Goal: Task Accomplishment & Management: Complete application form

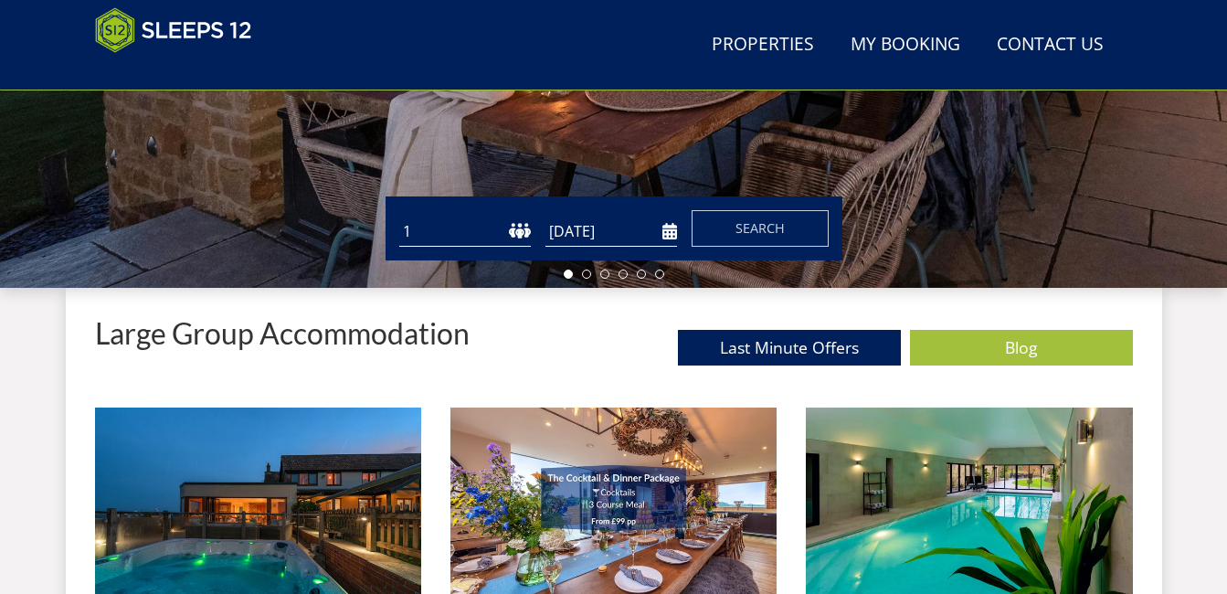
scroll to position [510, 0]
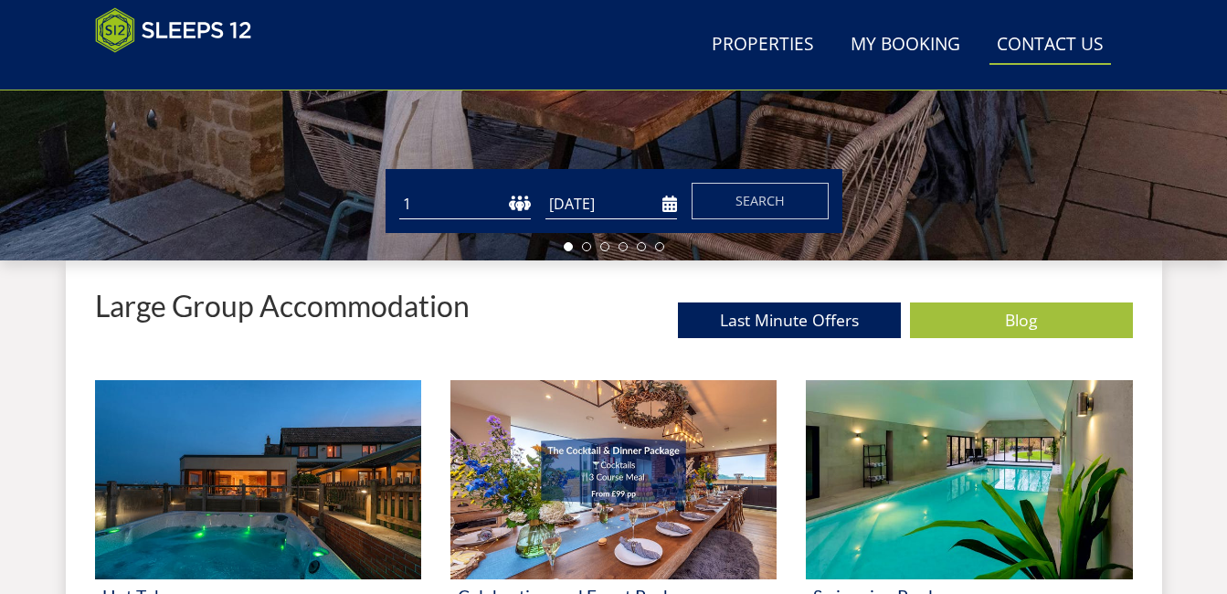
click at [1046, 45] on link "Contact Us 01823 665500" at bounding box center [1051, 45] width 122 height 41
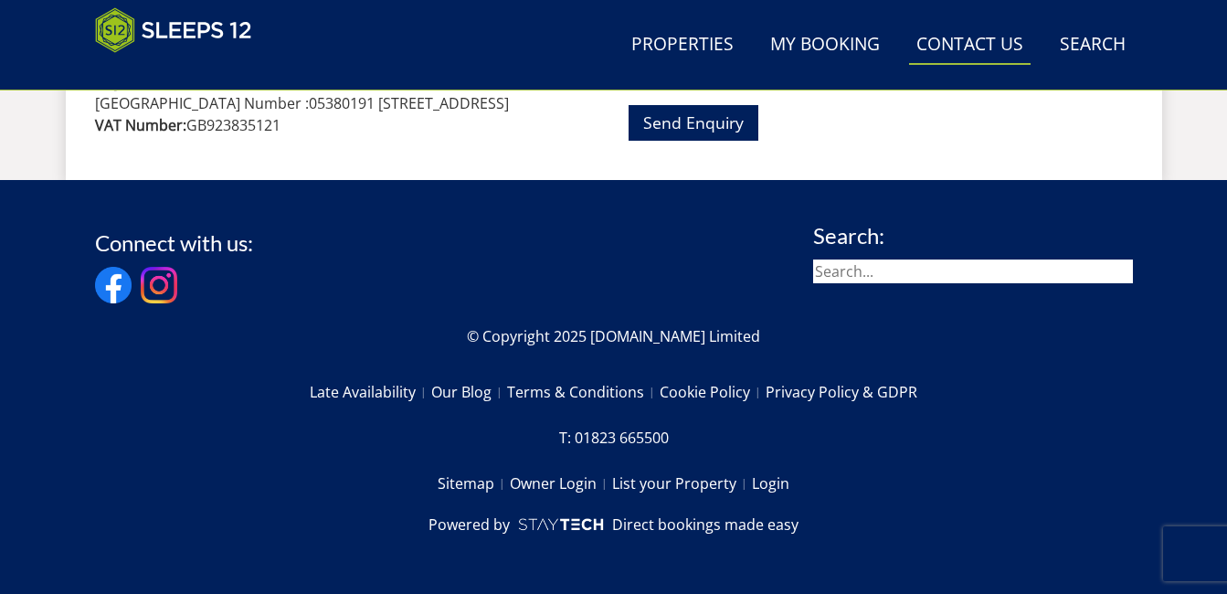
scroll to position [1336, 0]
click at [690, 491] on link "List your Property" at bounding box center [682, 483] width 140 height 31
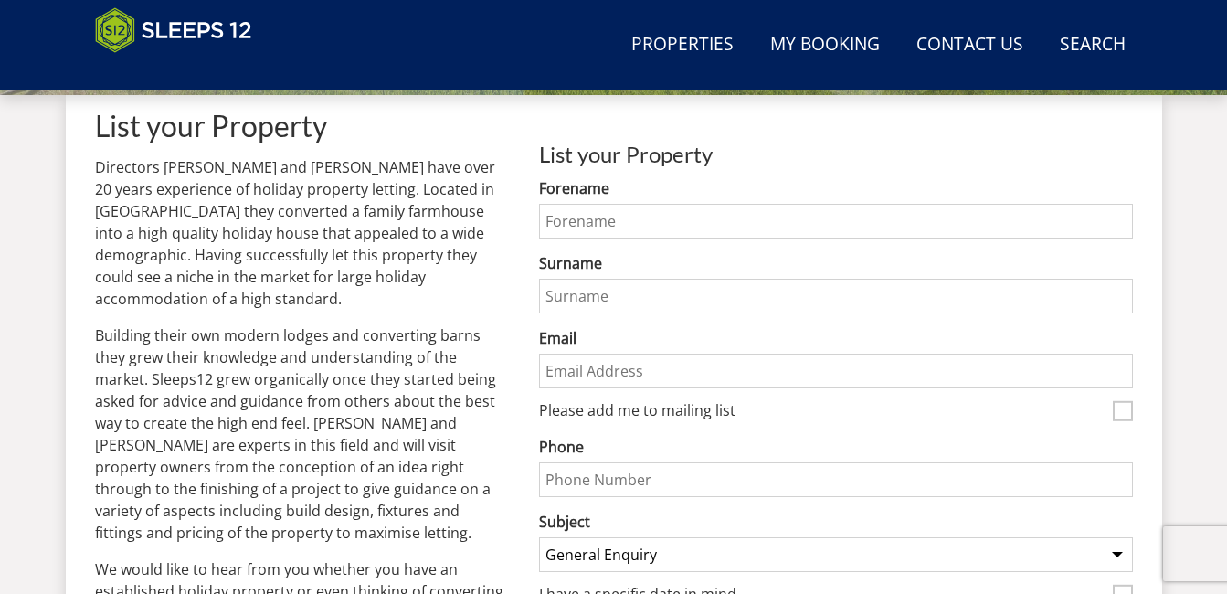
scroll to position [651, 0]
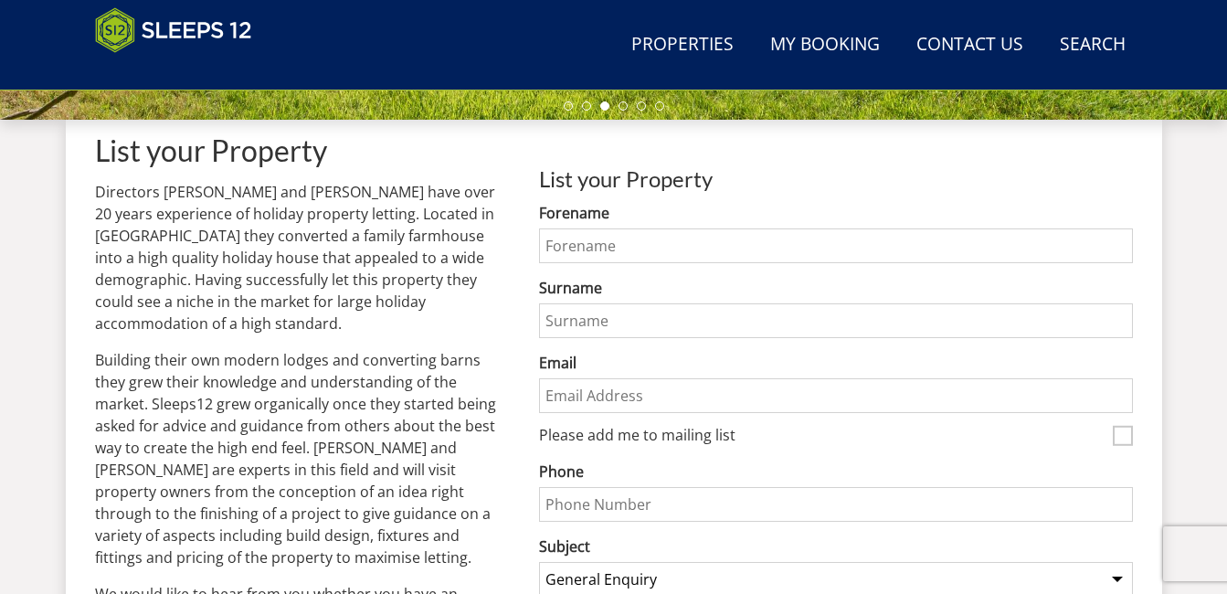
click at [679, 246] on input "Forename" at bounding box center [835, 245] width 593 height 35
type input "Ed"
type input "BROWN"
type input "ed@woodlandsretreats.co.uk"
type input "01935840964"
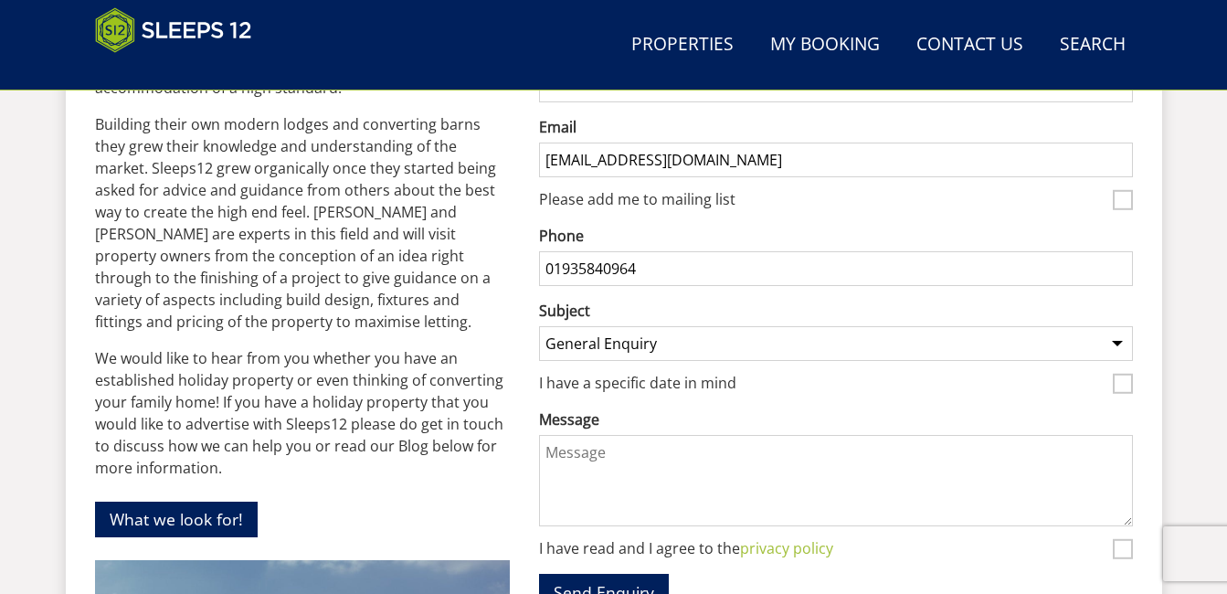
scroll to position [894, 0]
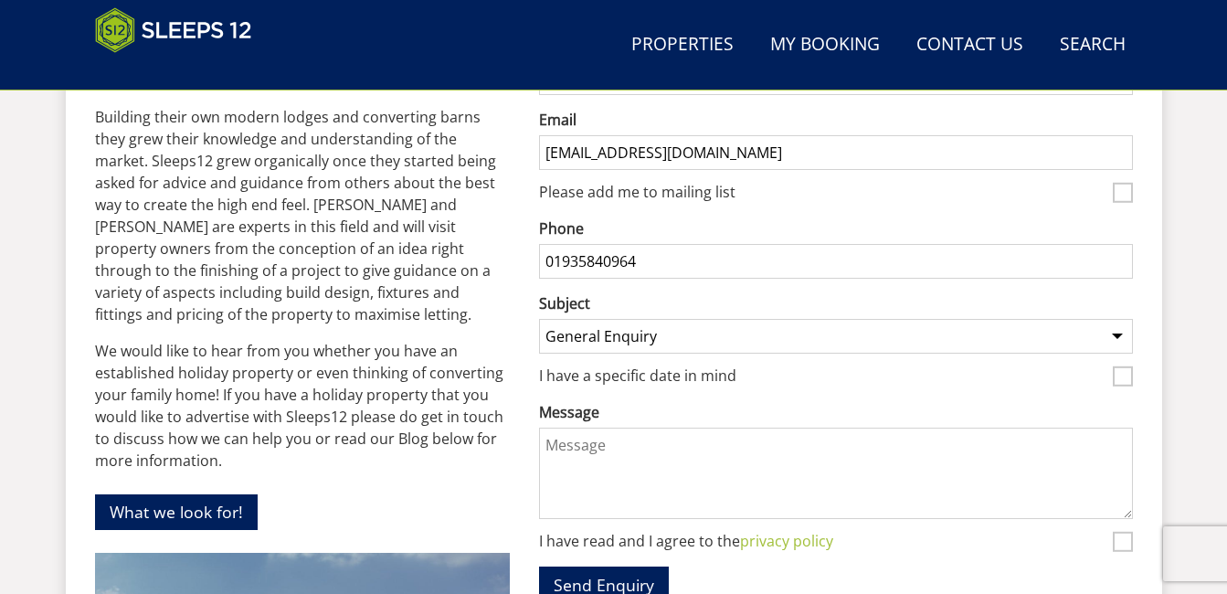
click at [1107, 335] on select "General Enquiry Listing My Property Dancing Hill Ortensia Whispering Thatch Bea…" at bounding box center [835, 336] width 593 height 35
click at [967, 388] on label "I have a specific date in mind" at bounding box center [822, 377] width 566 height 20
click at [1113, 387] on input "I have a specific date in mind" at bounding box center [1123, 376] width 20 height 20
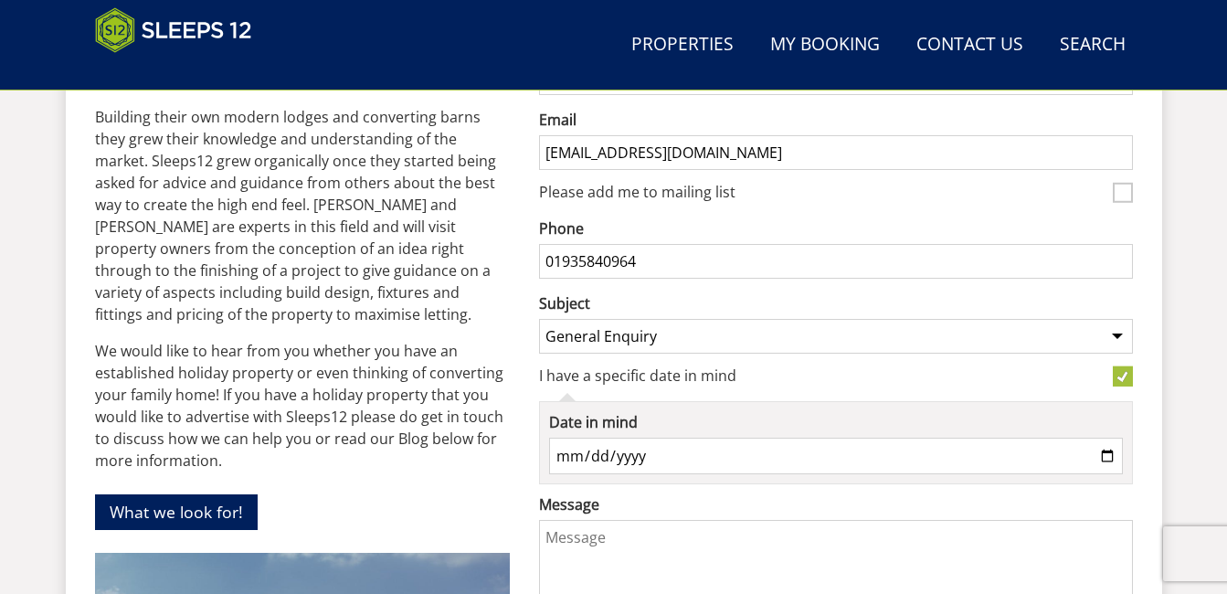
click at [1124, 376] on input "I have a specific date in mind" at bounding box center [1123, 376] width 20 height 20
checkbox input "false"
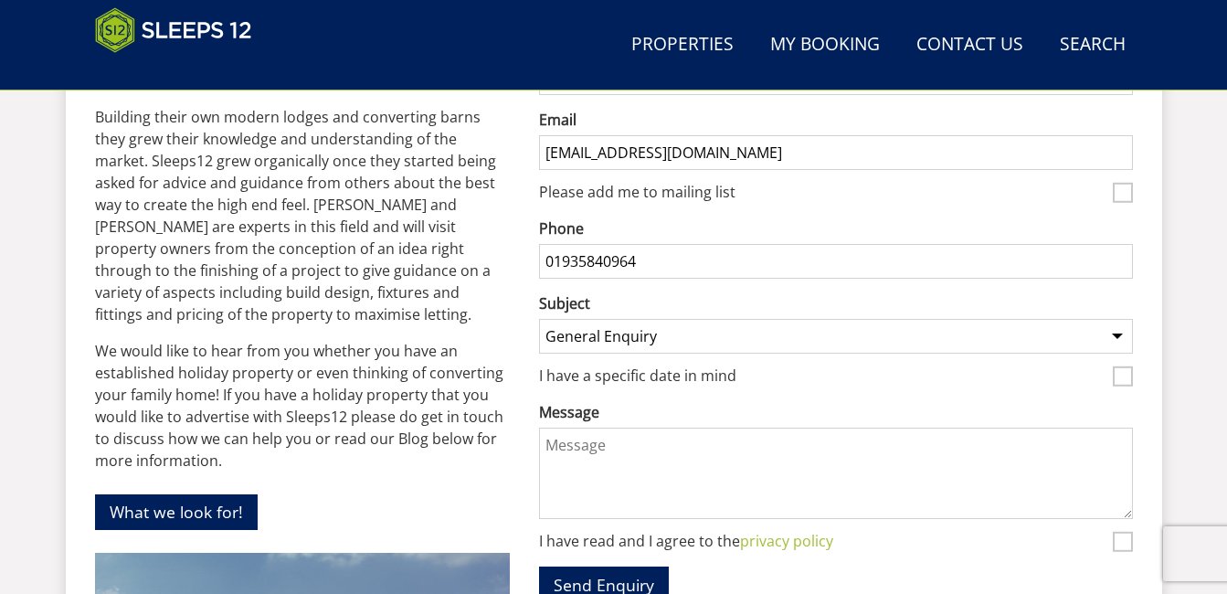
click at [644, 451] on textarea "Message" at bounding box center [835, 473] width 593 height 91
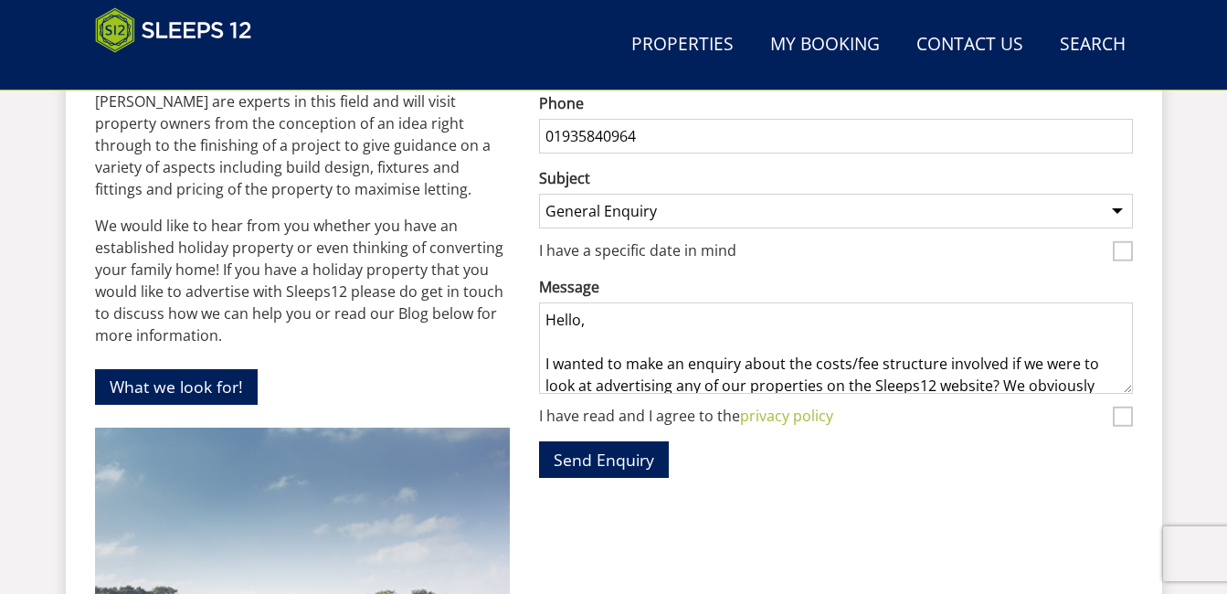
scroll to position [1023, 0]
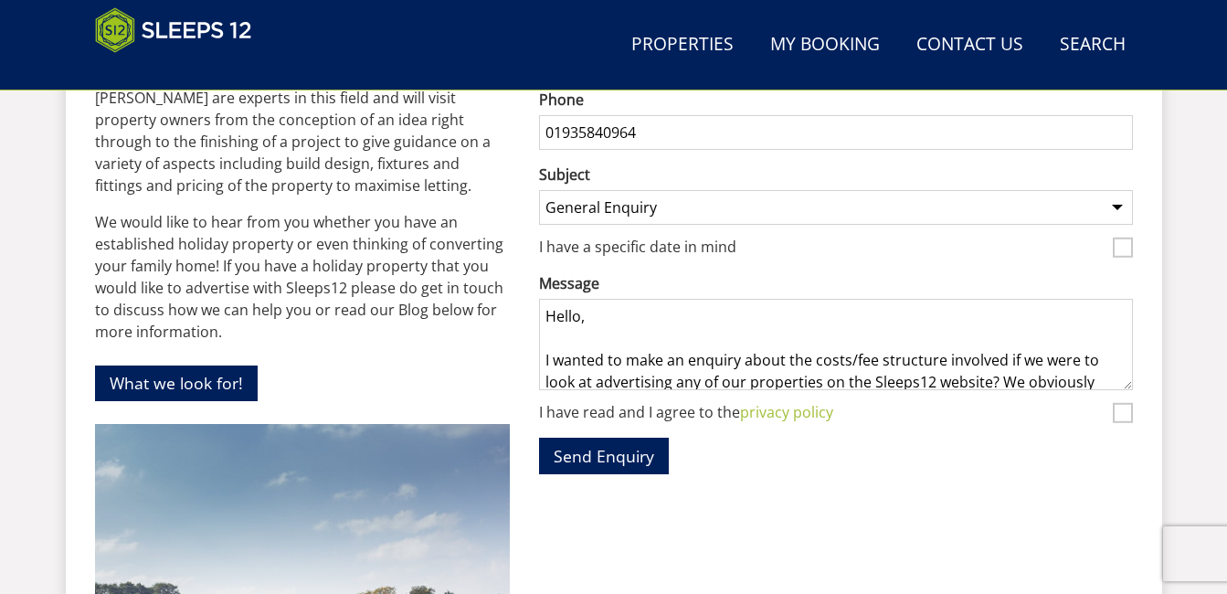
type textarea "Hello, I wanted to make an enquiry about the costs/fee structure involved if we…"
click at [1124, 413] on input "I have read and I agree to the privacy policy" at bounding box center [1123, 413] width 20 height 20
checkbox input "true"
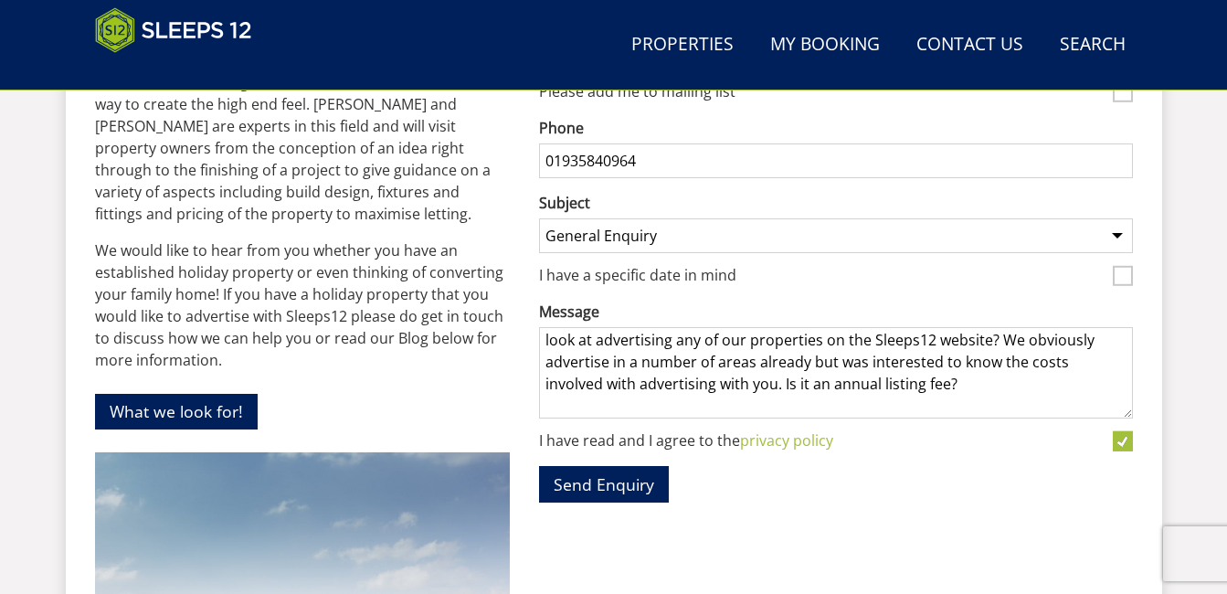
scroll to position [77, 0]
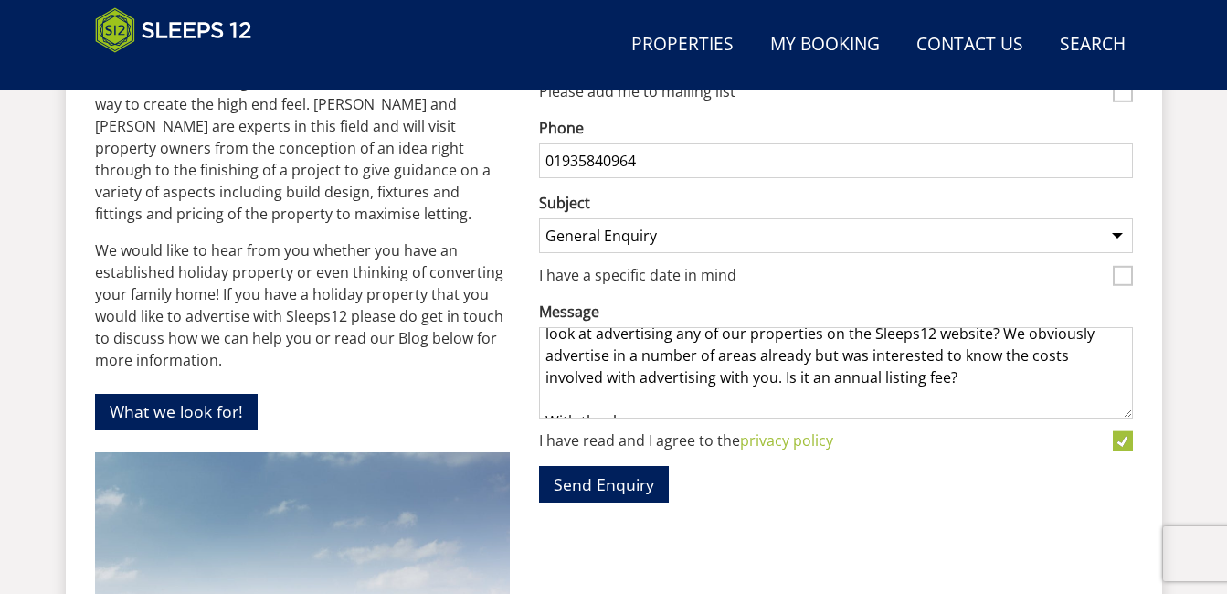
click at [950, 377] on textarea "Hello, I wanted to make an enquiry about the costs/fee structure involved if we…" at bounding box center [835, 372] width 593 height 91
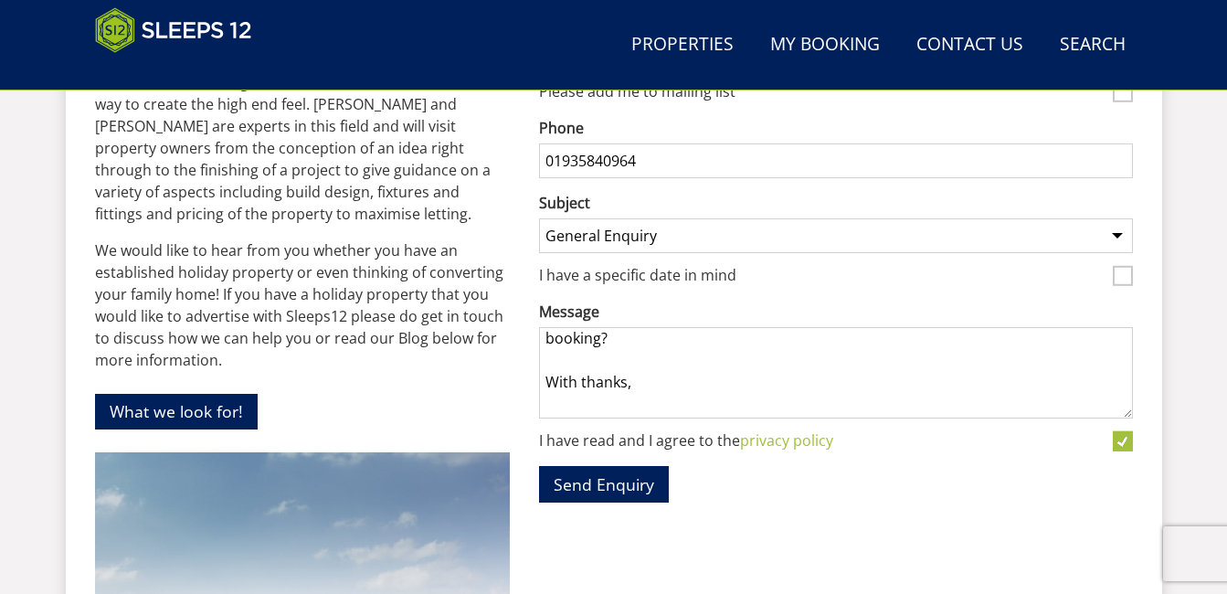
scroll to position [163, 0]
type textarea "Hello, I wanted to make an enquiry about the costs/fee structure involved if we…"
click at [611, 481] on button "Send Enquiry" at bounding box center [604, 484] width 130 height 36
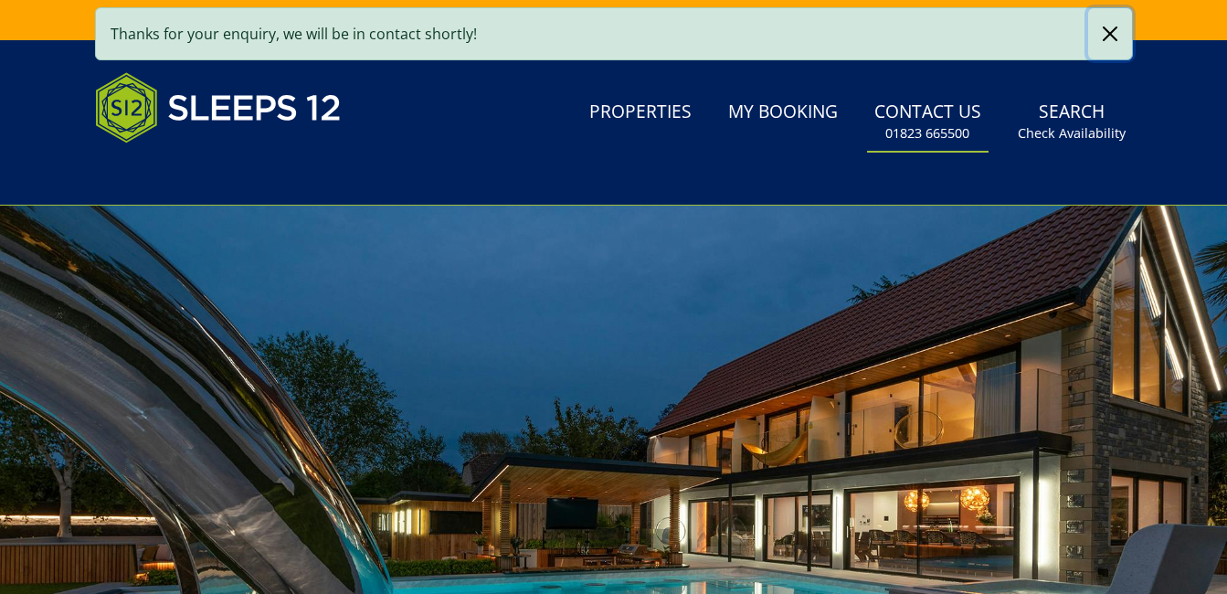
click at [1110, 31] on button "button" at bounding box center [1111, 33] width 44 height 51
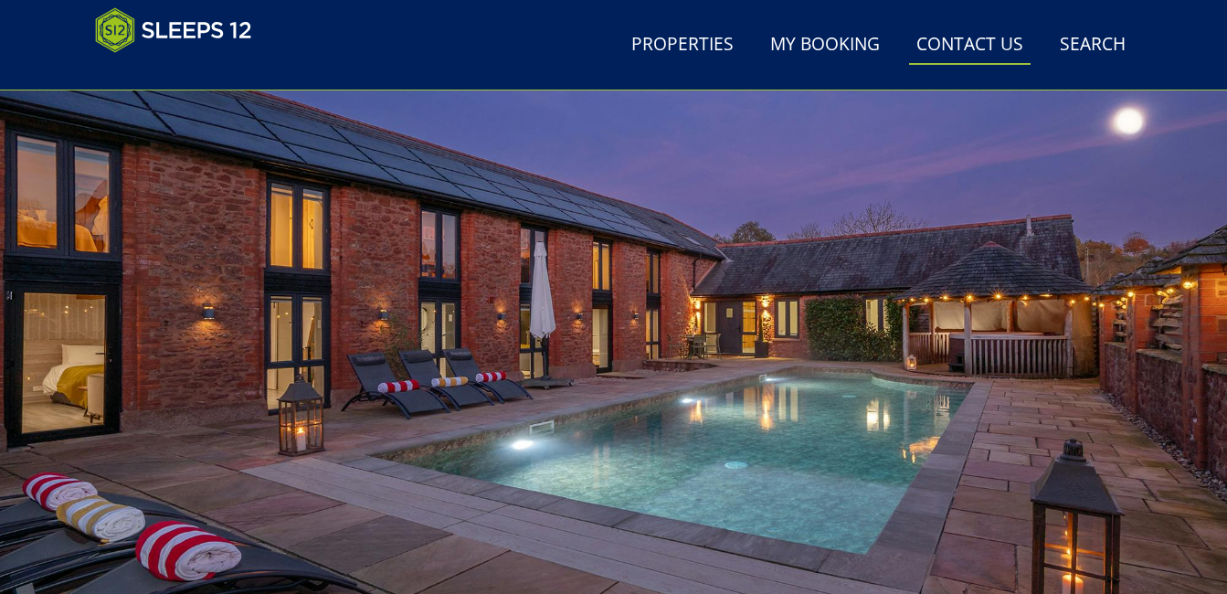
scroll to position [122, 0]
